Goal: Transaction & Acquisition: Purchase product/service

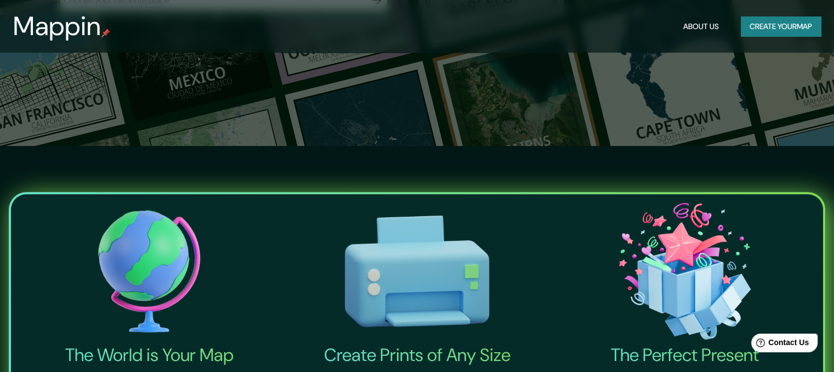
scroll to position [219, 0]
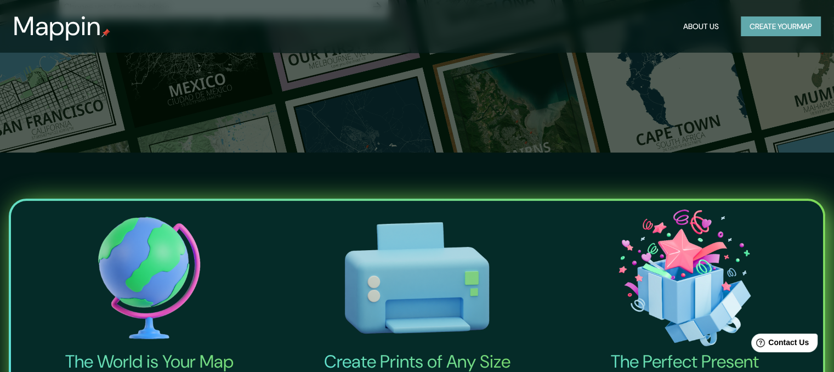
click at [758, 31] on button "Create your map" at bounding box center [781, 26] width 80 height 20
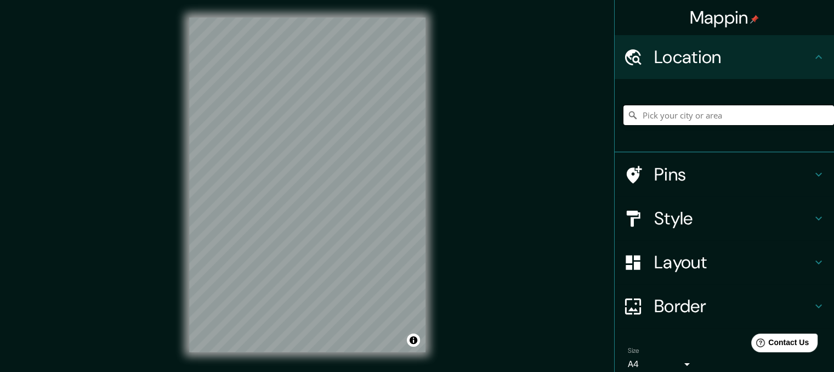
click at [678, 112] on input "Pick your city or area" at bounding box center [729, 115] width 211 height 20
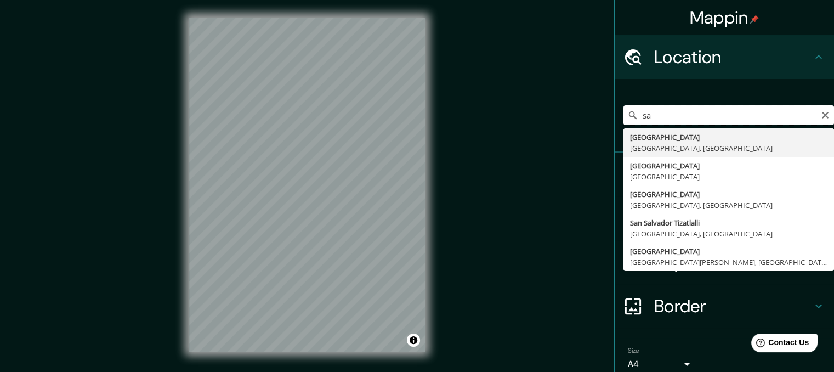
type input "s"
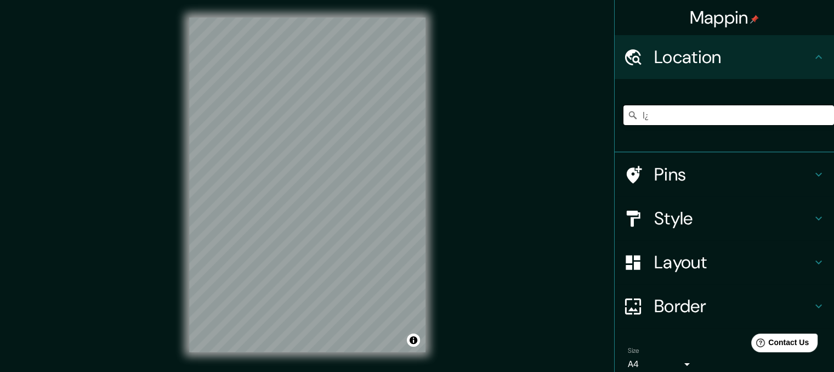
type input "l"
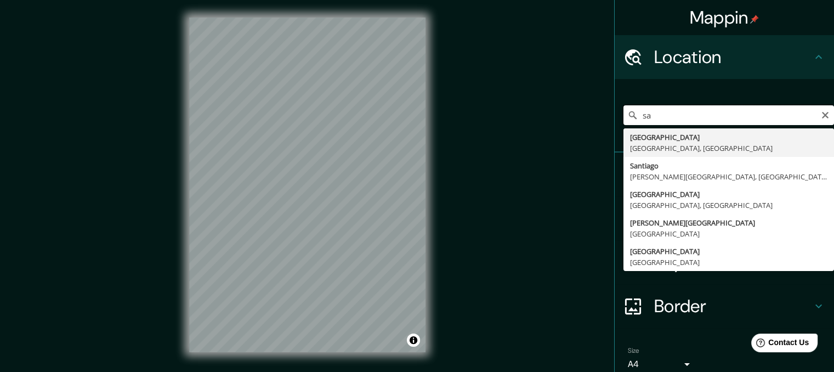
type input "s"
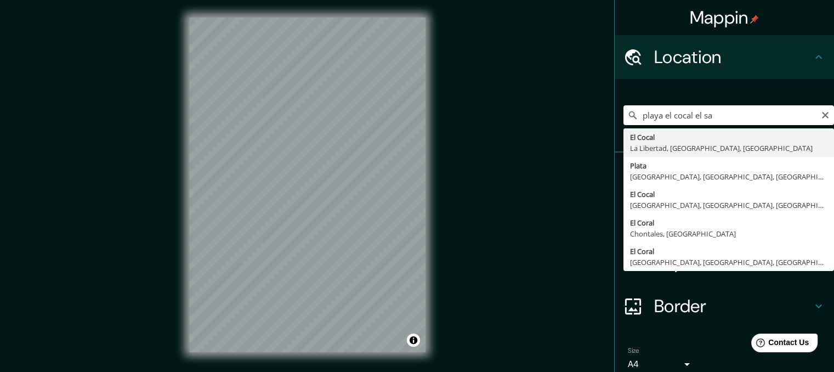
type input "El Cocal, La Libertad, [GEOGRAPHIC_DATA], [GEOGRAPHIC_DATA]"
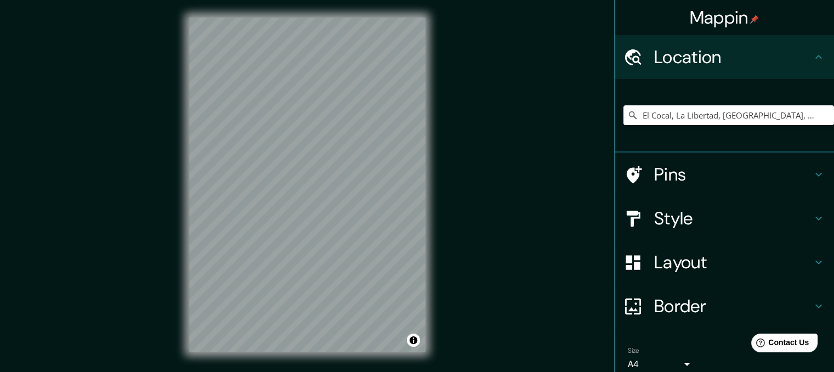
scroll to position [47, 0]
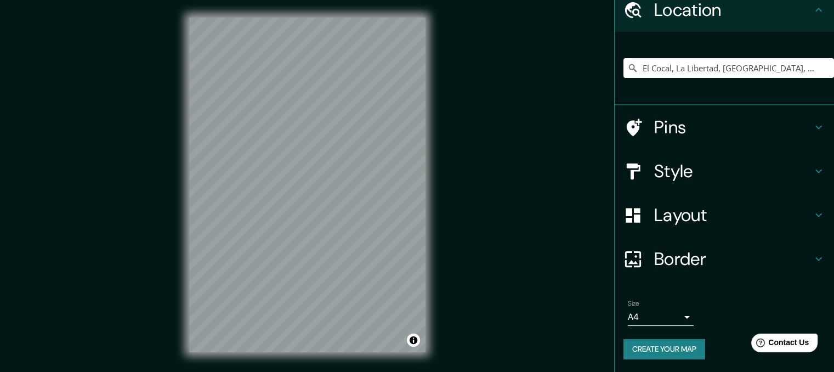
click at [695, 161] on h4 "Style" at bounding box center [733, 171] width 158 height 22
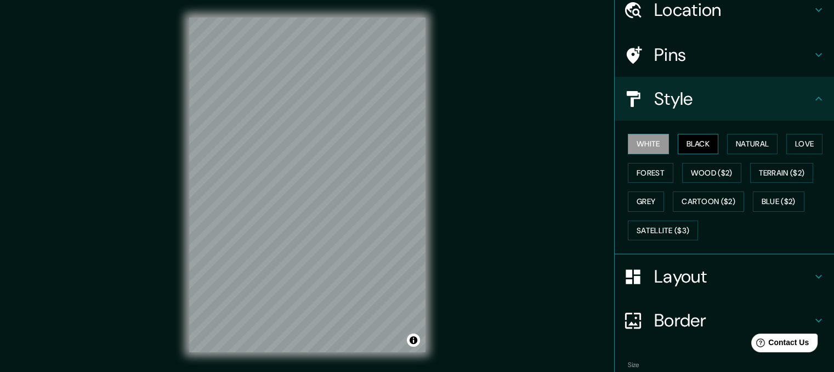
click at [702, 137] on button "Black" at bounding box center [698, 144] width 41 height 20
click at [737, 145] on button "Natural" at bounding box center [752, 144] width 50 height 20
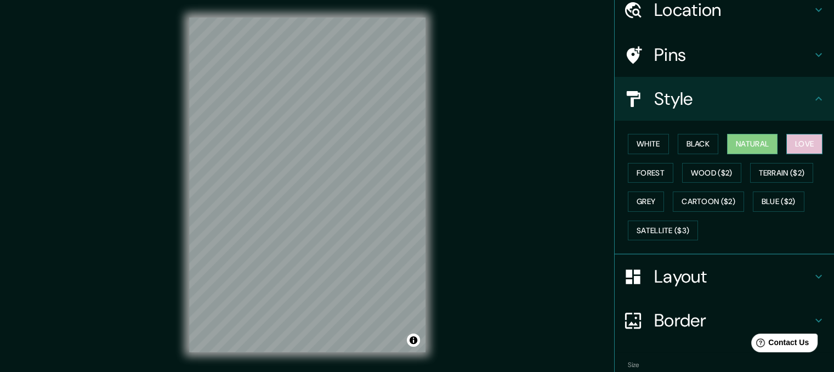
click at [791, 141] on button "Love" at bounding box center [805, 144] width 36 height 20
click at [656, 174] on button "Forest" at bounding box center [651, 173] width 46 height 20
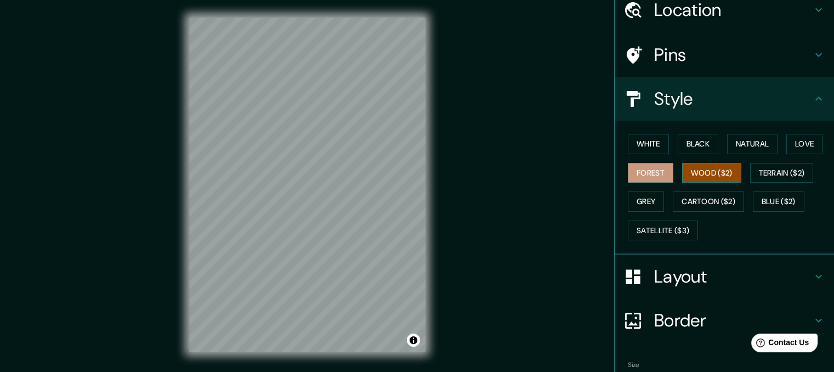
click at [695, 178] on button "Wood ($2)" at bounding box center [711, 173] width 59 height 20
click at [777, 172] on button "Terrain ($2)" at bounding box center [782, 173] width 64 height 20
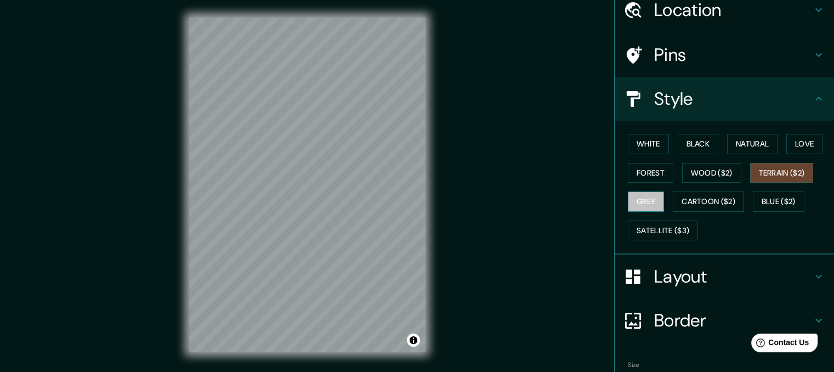
click at [643, 204] on button "Grey" at bounding box center [646, 201] width 36 height 20
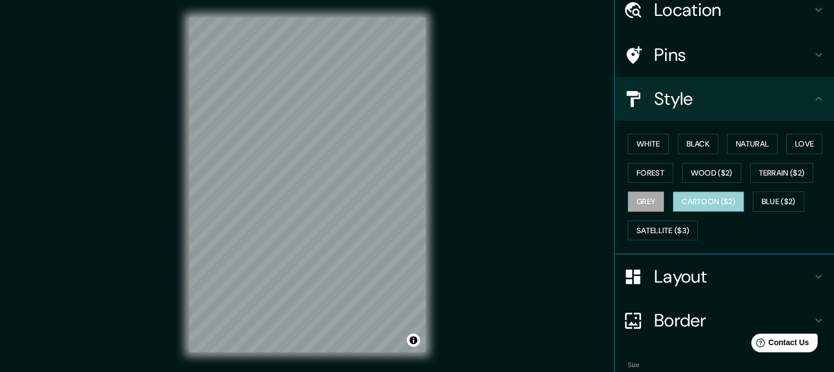
click at [699, 199] on button "Cartoon ($2)" at bounding box center [708, 201] width 71 height 20
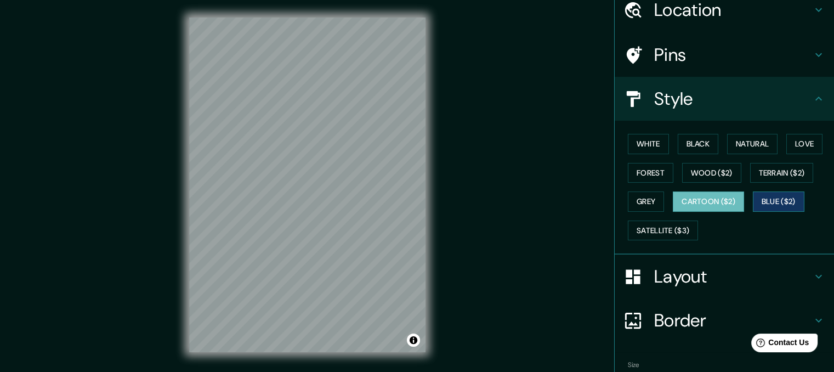
click at [765, 198] on button "Blue ($2)" at bounding box center [779, 201] width 52 height 20
click at [651, 142] on button "White" at bounding box center [648, 144] width 41 height 20
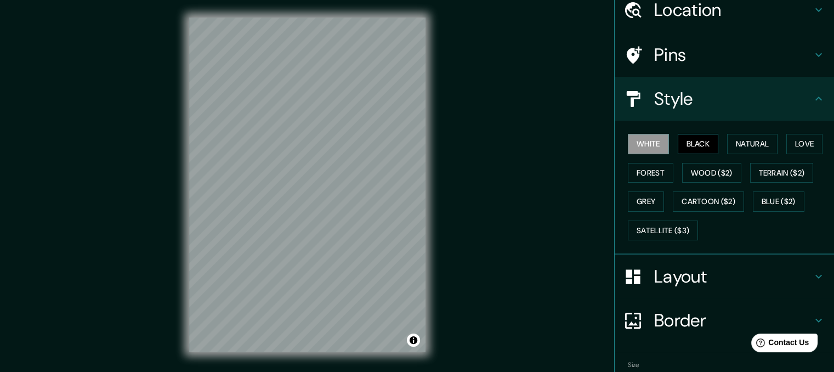
click at [687, 145] on button "Black" at bounding box center [698, 144] width 41 height 20
click at [733, 139] on button "Natural" at bounding box center [752, 144] width 50 height 20
click at [696, 145] on button "Black" at bounding box center [698, 144] width 41 height 20
click at [788, 141] on button "Love" at bounding box center [805, 144] width 36 height 20
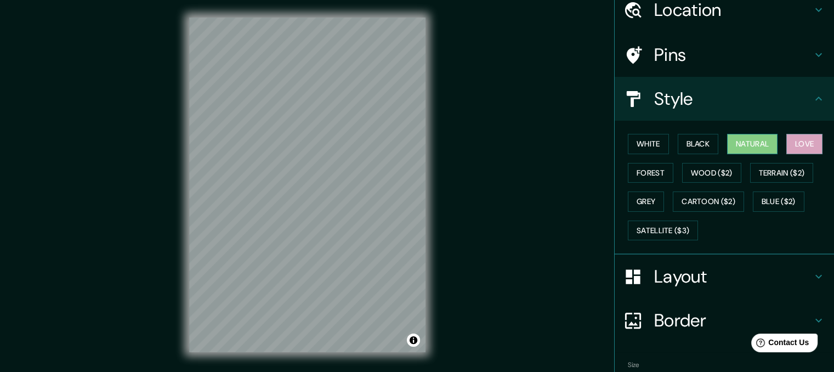
click at [760, 145] on button "Natural" at bounding box center [752, 144] width 50 height 20
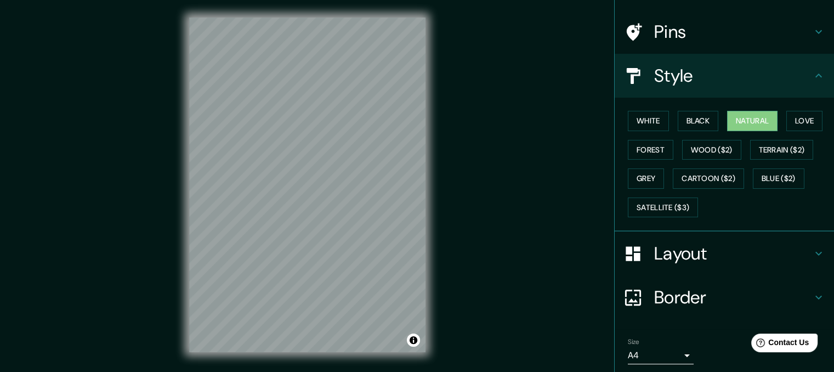
scroll to position [108, 0]
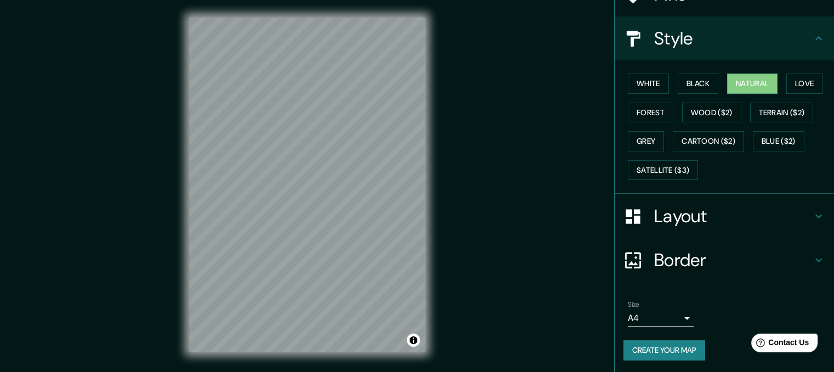
click at [680, 313] on body "Mappin Location [GEOGRAPHIC_DATA], [GEOGRAPHIC_DATA], [GEOGRAPHIC_DATA], [GEOGR…" at bounding box center [417, 186] width 834 height 372
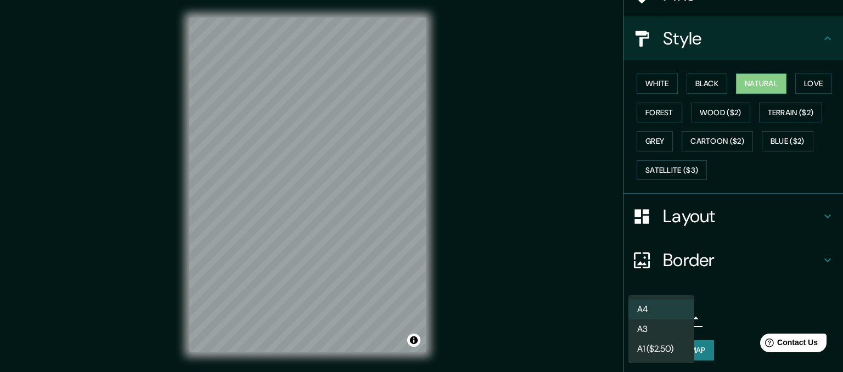
click at [679, 329] on li "A3" at bounding box center [661, 329] width 66 height 20
type input "a4"
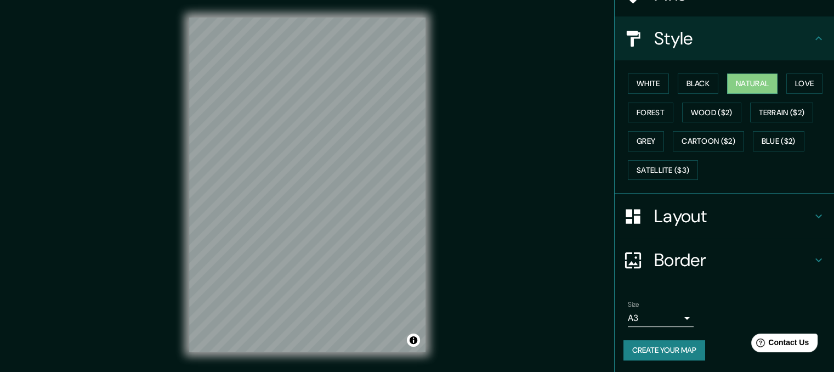
click at [661, 352] on button "Create your map" at bounding box center [665, 350] width 82 height 20
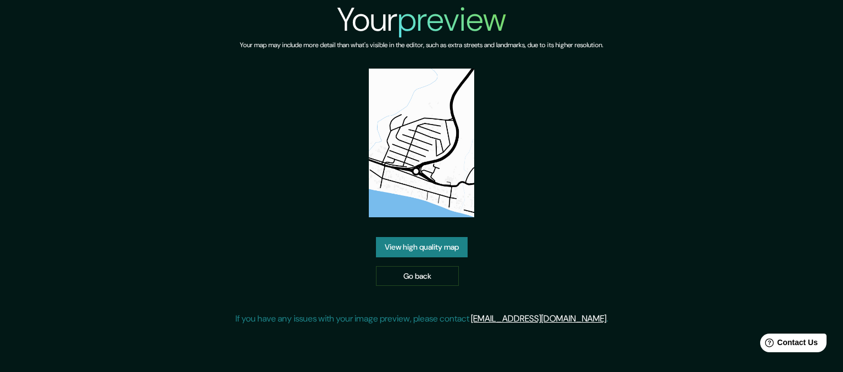
click at [456, 178] on img at bounding box center [421, 143] width 105 height 149
click at [454, 251] on link "View high quality map" at bounding box center [422, 247] width 92 height 20
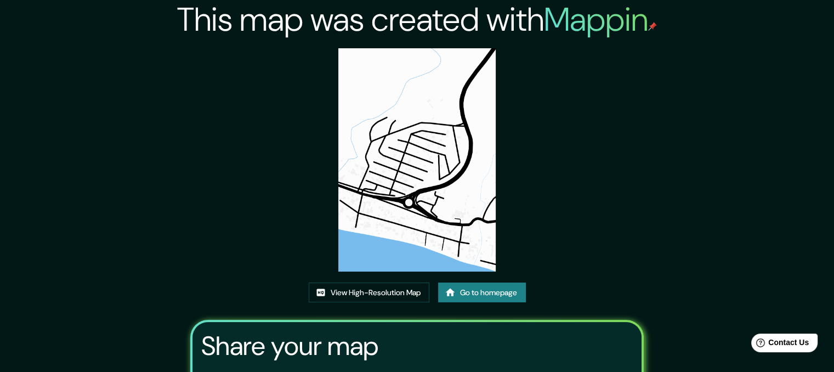
click at [478, 222] on img at bounding box center [417, 159] width 158 height 223
click at [390, 288] on link "View High-Resolution Map" at bounding box center [369, 293] width 121 height 20
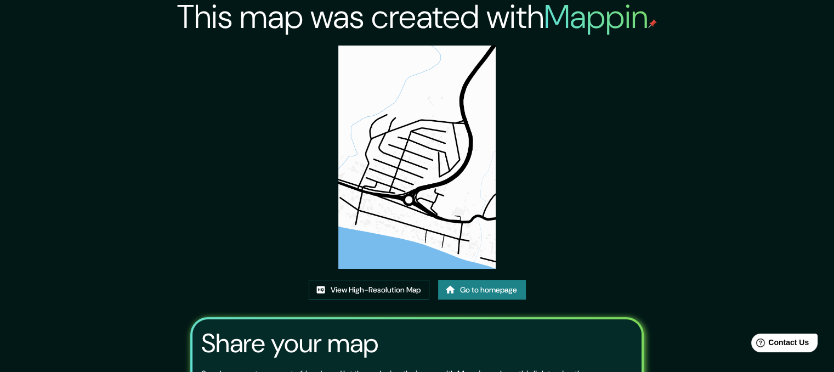
scroll to position [125, 0]
